Goal: Task Accomplishment & Management: Manage account settings

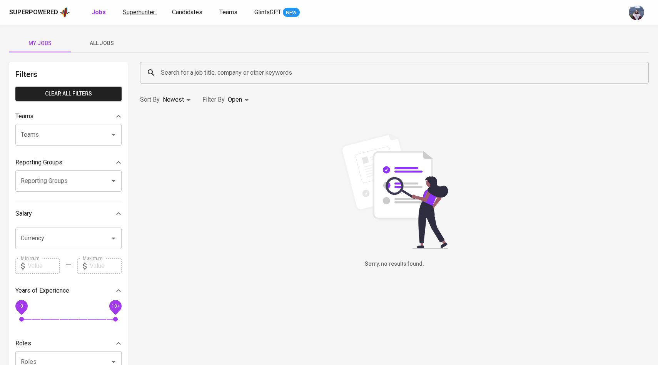
click at [136, 15] on span "Superhunter" at bounding box center [139, 11] width 32 height 7
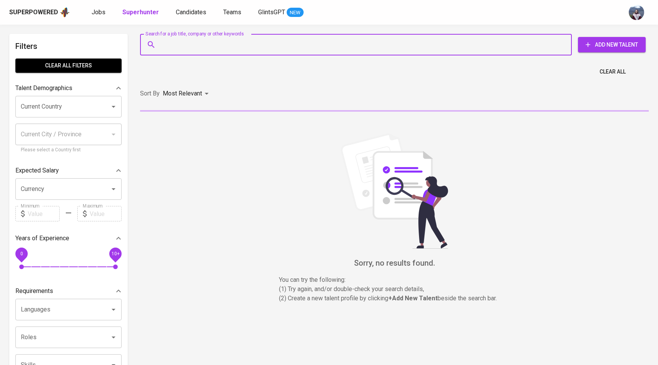
click at [169, 43] on input "Search for a job title, company or other keywords" at bounding box center [358, 44] width 398 height 15
paste input "[EMAIL_ADDRESS][DOMAIN_NAME]"
type input "[EMAIL_ADDRESS][DOMAIN_NAME]"
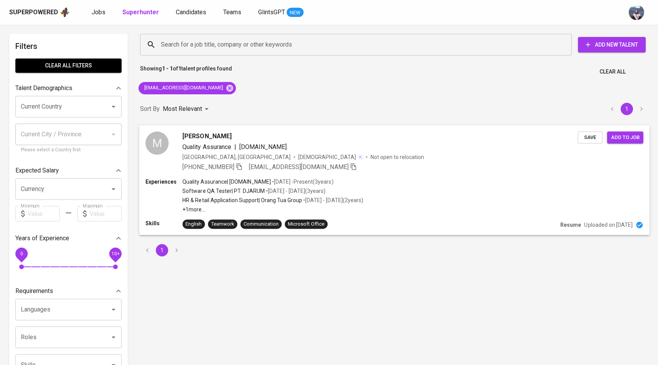
click at [159, 146] on div "M" at bounding box center [156, 142] width 23 height 23
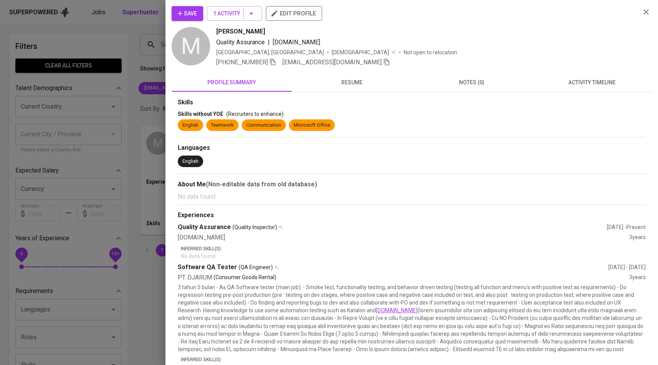
click at [587, 78] on span "activity timeline" at bounding box center [592, 83] width 111 height 10
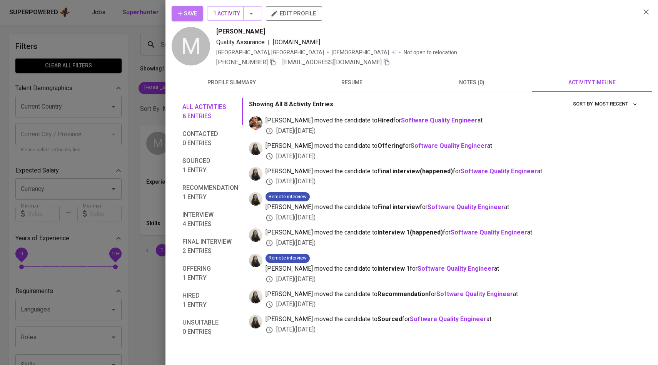
click at [197, 13] on button "Save" at bounding box center [188, 13] width 32 height 15
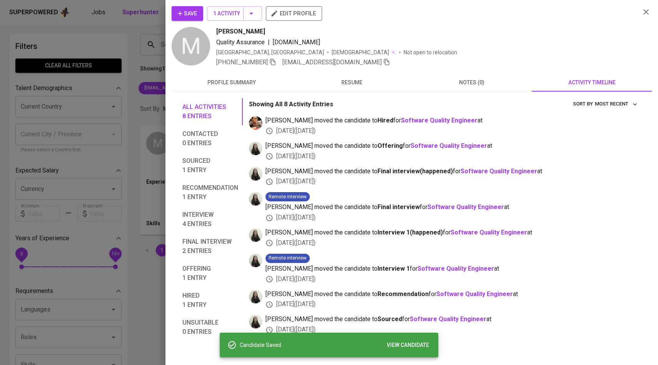
click at [118, 77] on div at bounding box center [329, 182] width 658 height 365
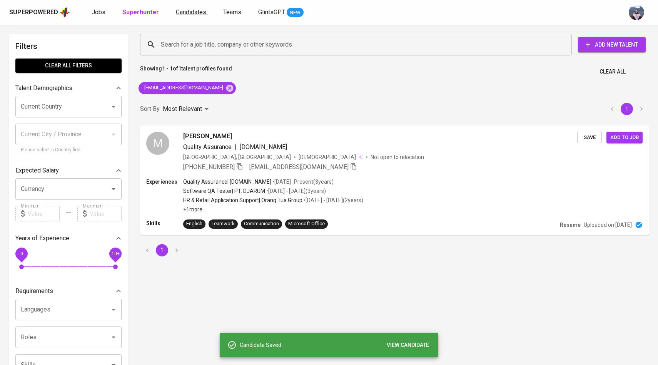
click at [194, 13] on span "Candidates" at bounding box center [191, 11] width 30 height 7
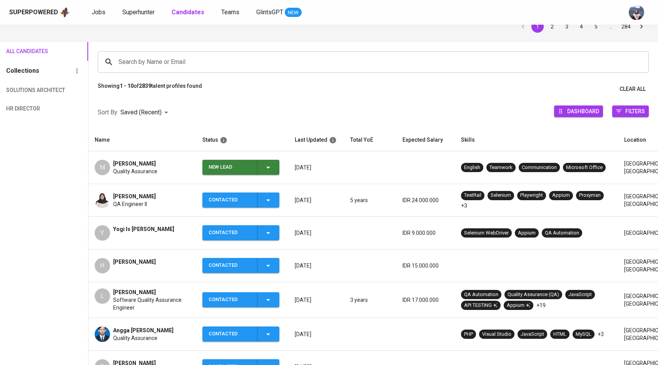
scroll to position [37, 0]
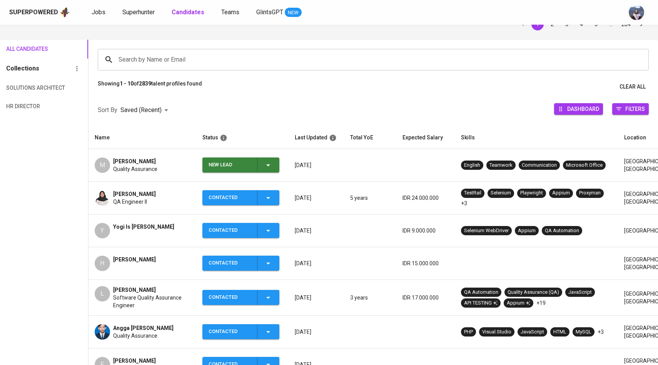
click at [271, 161] on icon "button" at bounding box center [268, 165] width 9 height 9
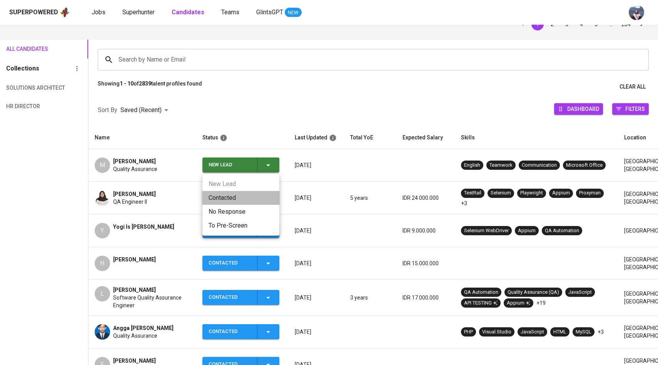
click at [238, 192] on li "Contacted" at bounding box center [240, 198] width 77 height 14
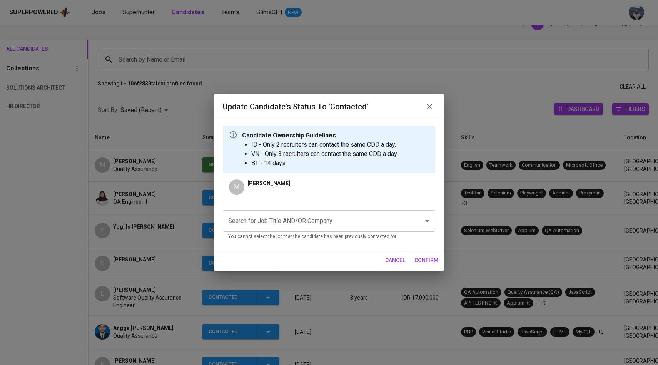
click at [286, 208] on div "Search for Job Title AND/OR Company Search for Job Title AND/OR Company You can…" at bounding box center [329, 224] width 212 height 40
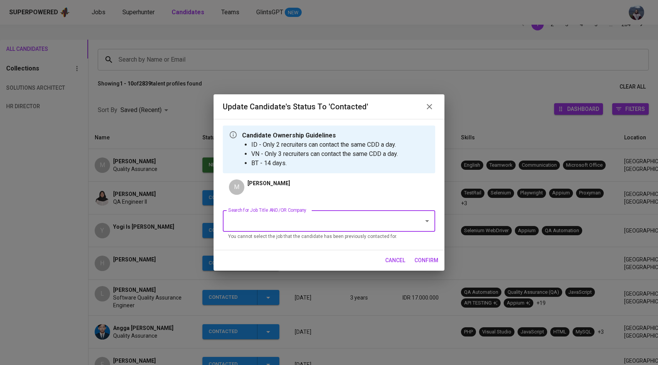
click at [286, 216] on input "Search for Job Title AND/OR Company" at bounding box center [318, 221] width 184 height 15
click at [285, 237] on li "Software Development in Test (SDET) ([GEOGRAPHIC_DATA])" at bounding box center [329, 243] width 212 height 14
type input "sdet"
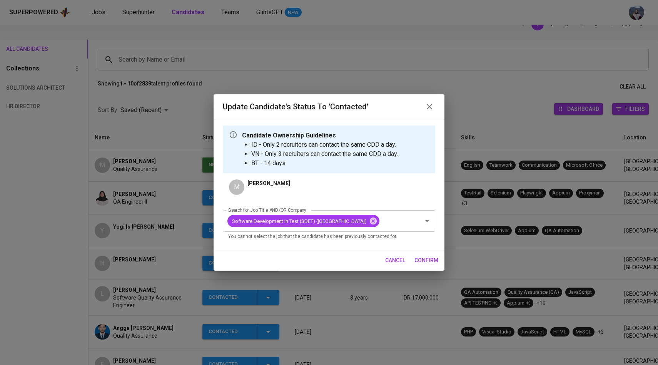
click at [417, 265] on span "confirm" at bounding box center [427, 261] width 24 height 10
